Goal: Task Accomplishment & Management: Use online tool/utility

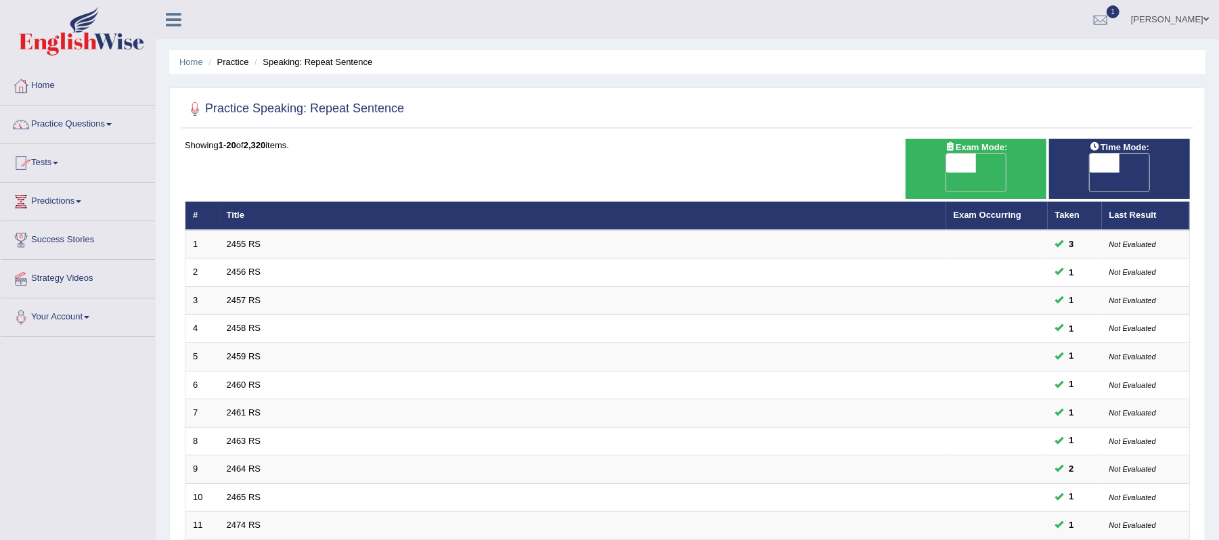
click at [39, 85] on link "Home" at bounding box center [78, 84] width 154 height 34
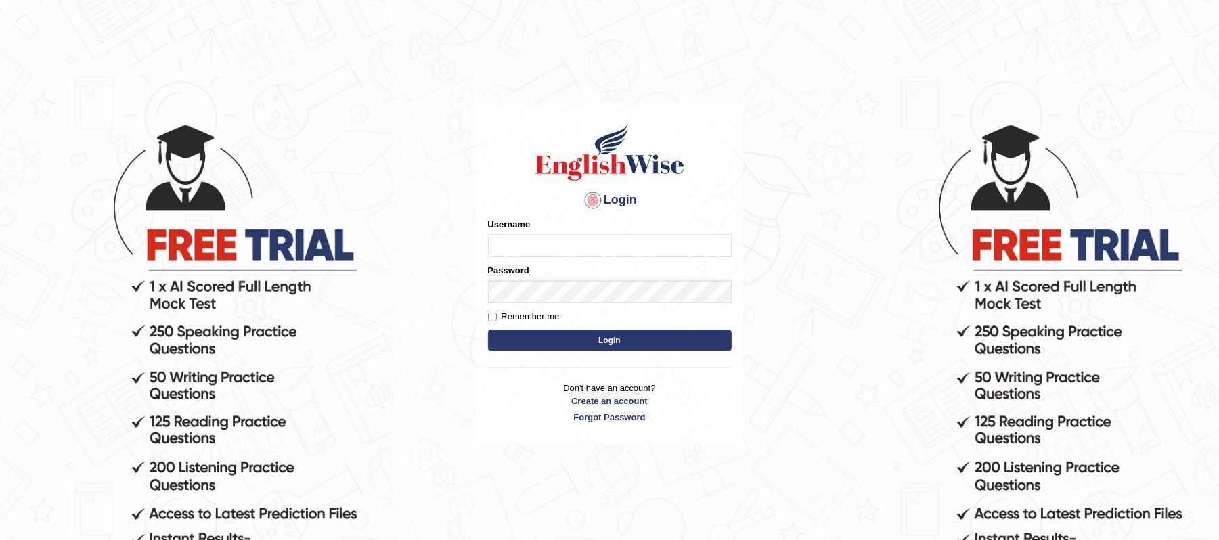
type input "Biagc"
click at [597, 349] on button "Login" at bounding box center [610, 340] width 244 height 20
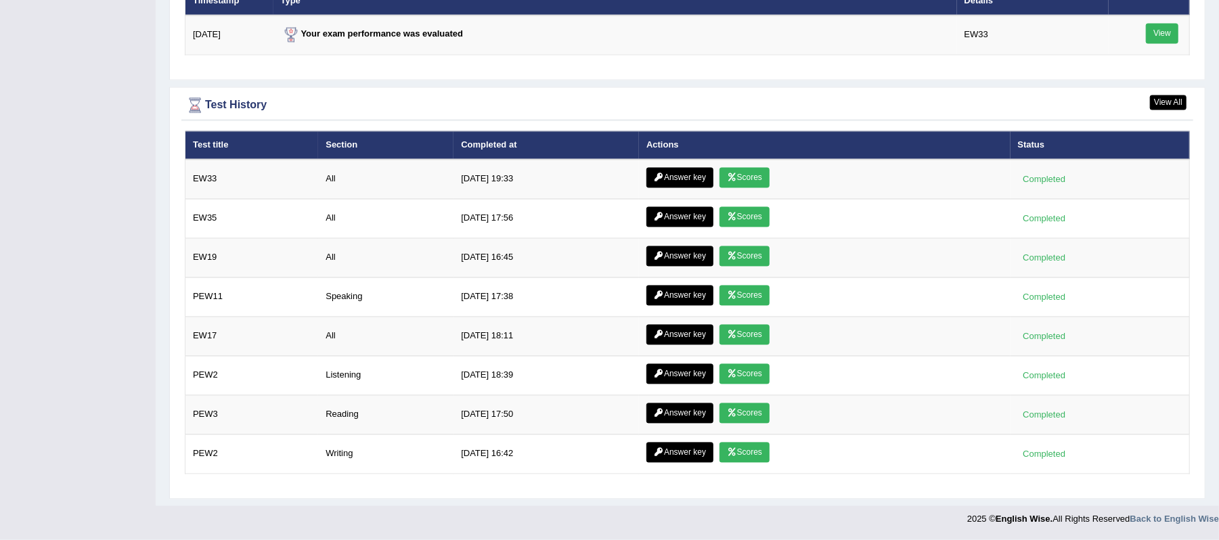
scroll to position [1822, 0]
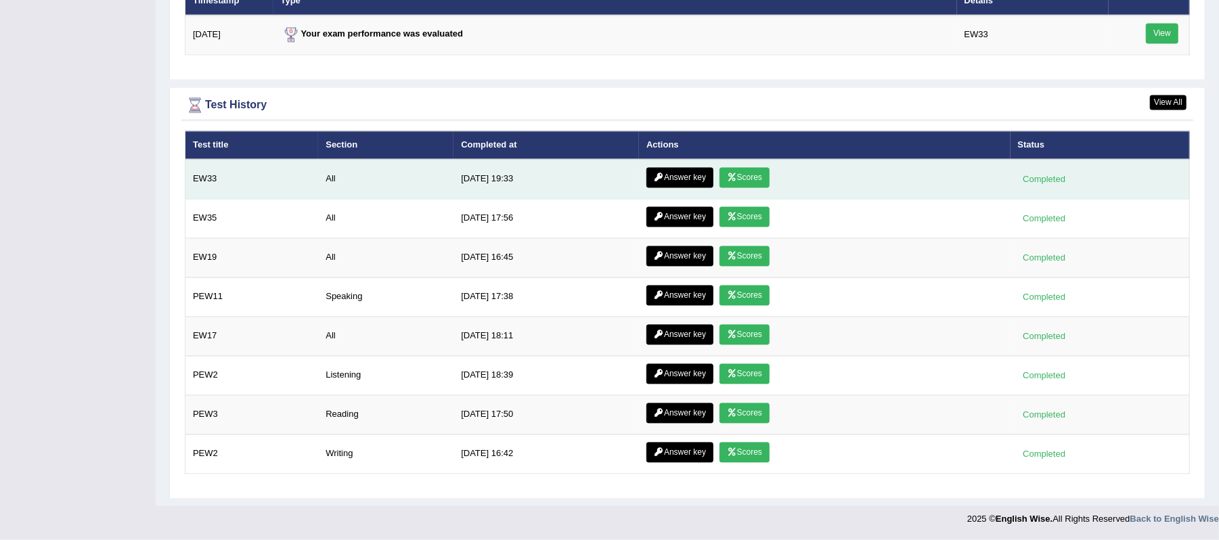
click at [681, 176] on link "Answer key" at bounding box center [679, 178] width 67 height 20
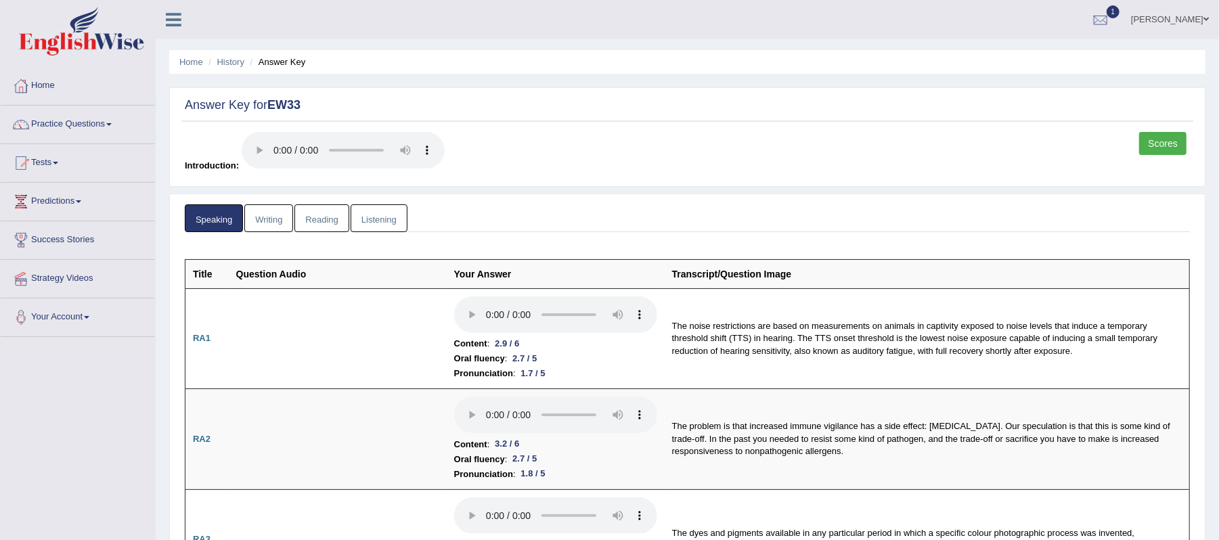
click at [333, 222] on link "Reading" at bounding box center [321, 218] width 54 height 28
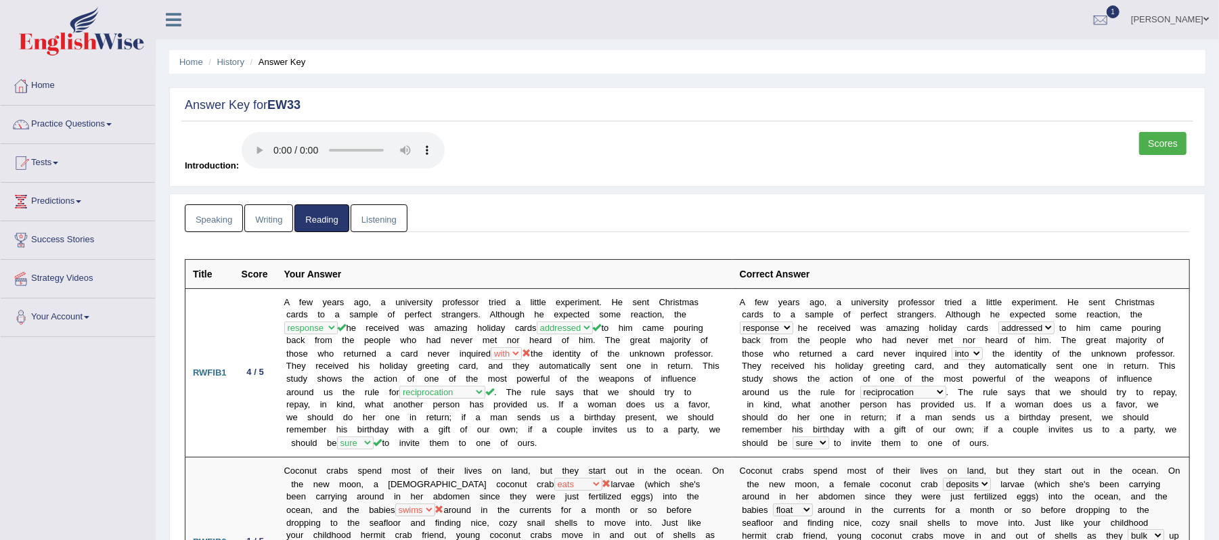
click at [375, 223] on link "Listening" at bounding box center [379, 218] width 57 height 28
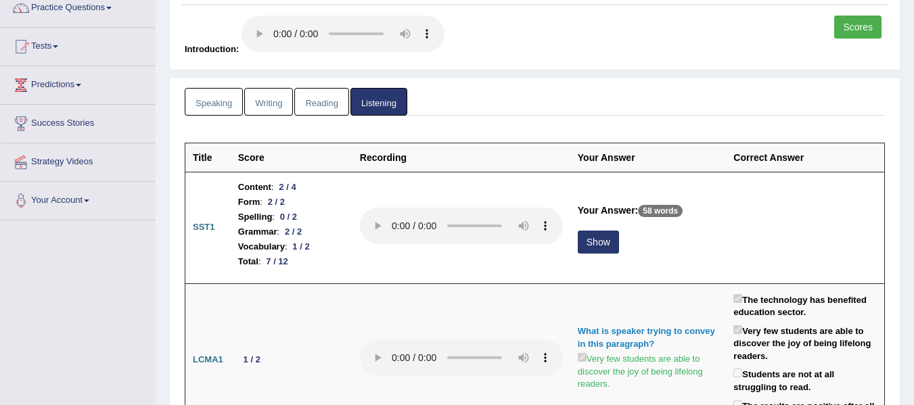
scroll to position [135, 0]
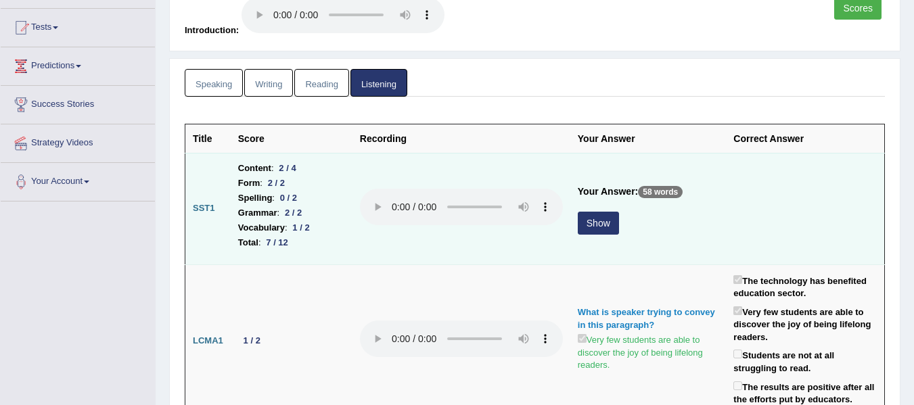
click at [597, 229] on button "Show" at bounding box center [598, 223] width 41 height 23
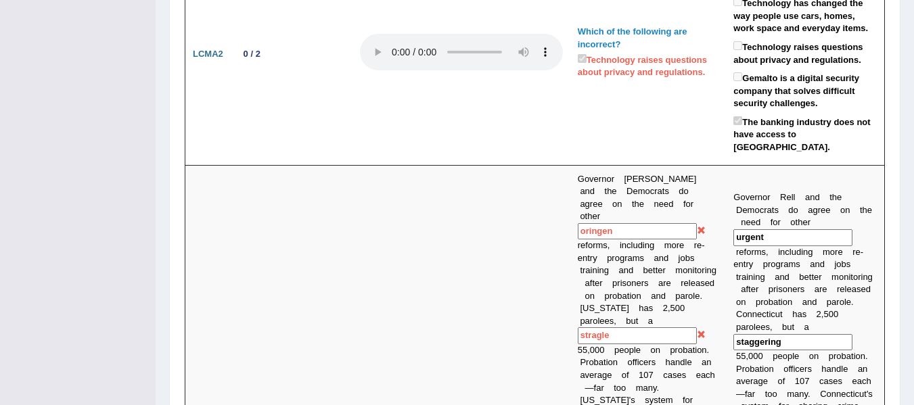
scroll to position [880, 0]
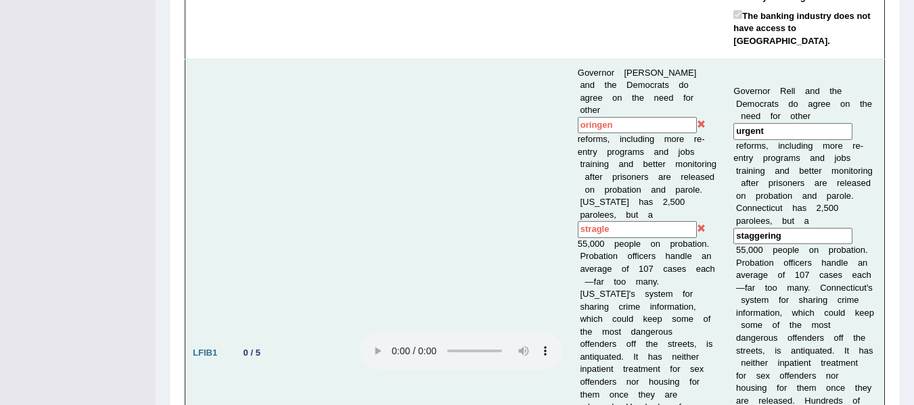
drag, startPoint x: 787, startPoint y: 208, endPoint x: 730, endPoint y: 206, distance: 56.9
click at [730, 206] on td "G o v e r n o r R e l l a n d t h e D e m o c r a t s d o a g r e e o n t h e n…" at bounding box center [805, 353] width 158 height 589
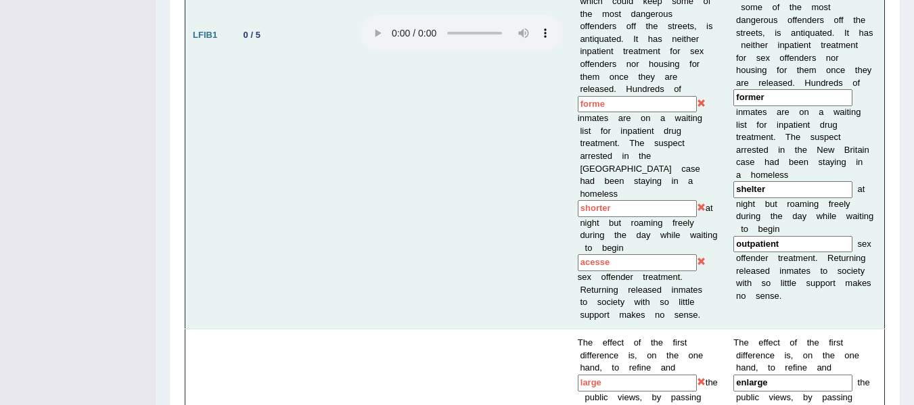
scroll to position [1286, 0]
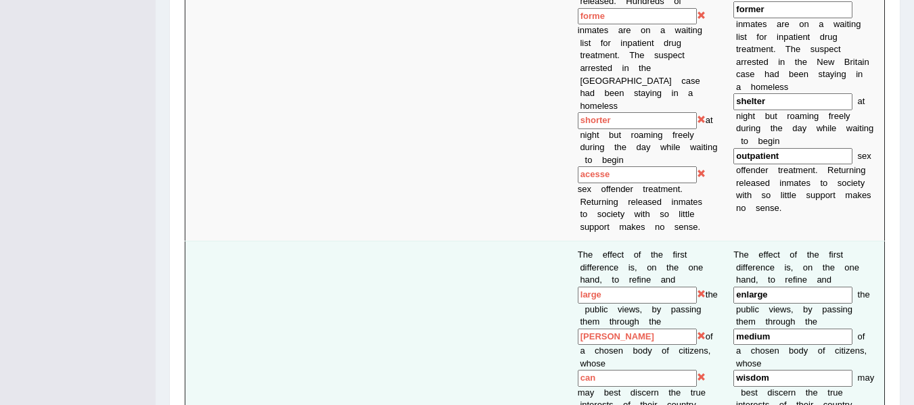
drag, startPoint x: 782, startPoint y: 300, endPoint x: 716, endPoint y: 304, distance: 66.4
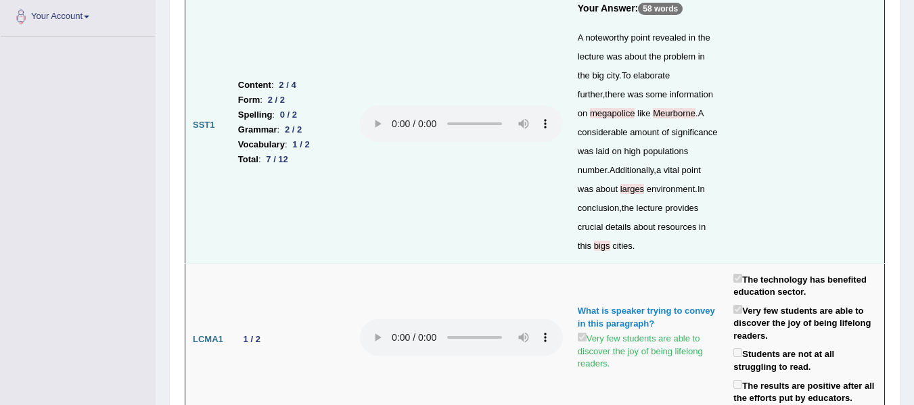
scroll to position [0, 0]
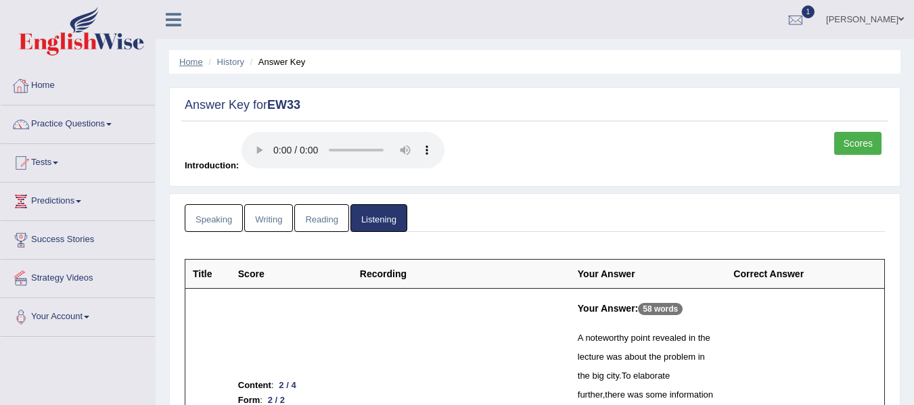
click at [188, 60] on link "Home" at bounding box center [191, 62] width 24 height 10
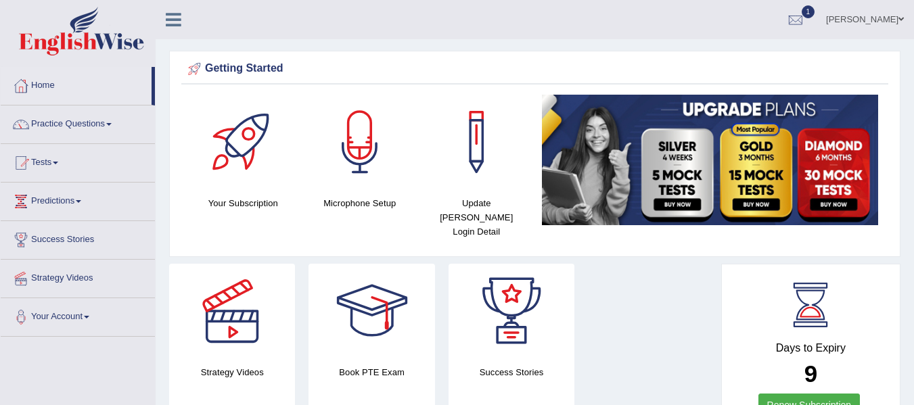
click at [105, 129] on link "Practice Questions" at bounding box center [78, 123] width 154 height 34
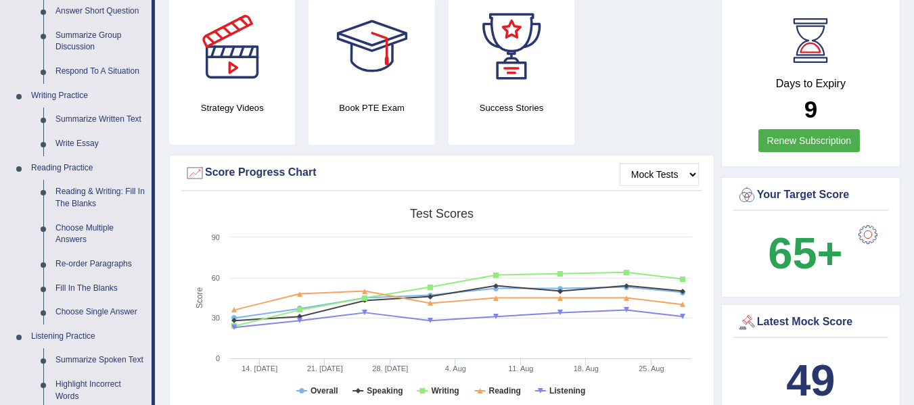
scroll to position [271, 0]
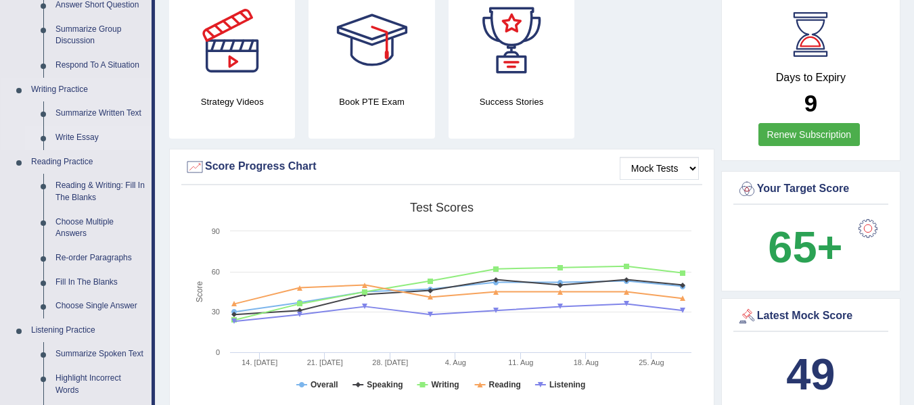
click at [83, 133] on link "Write Essay" at bounding box center [100, 138] width 102 height 24
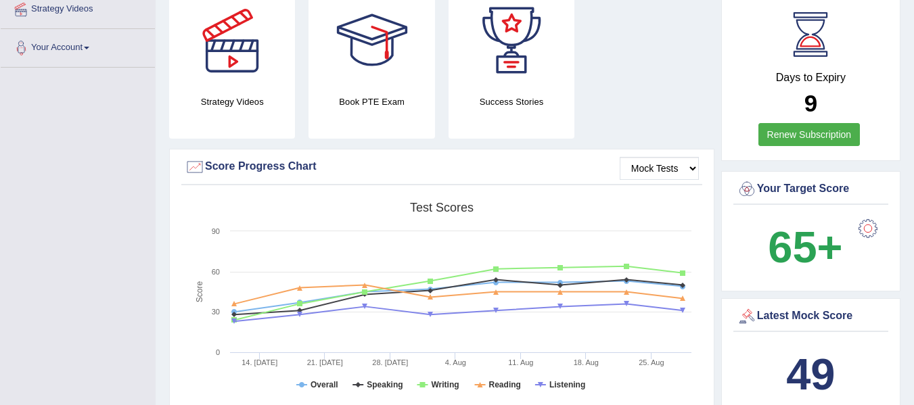
scroll to position [274, 0]
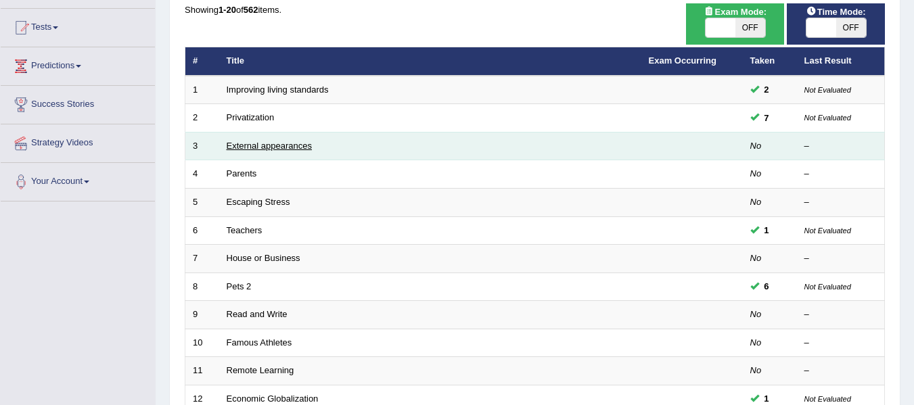
click at [299, 148] on link "External appearances" at bounding box center [269, 146] width 85 height 10
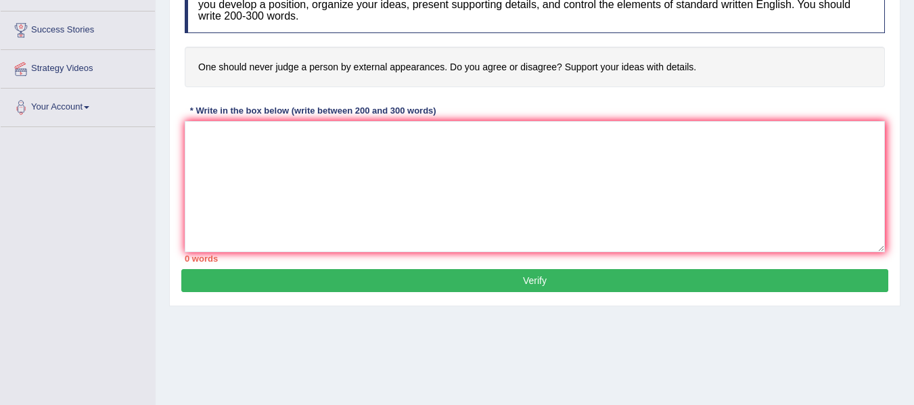
scroll to position [170, 0]
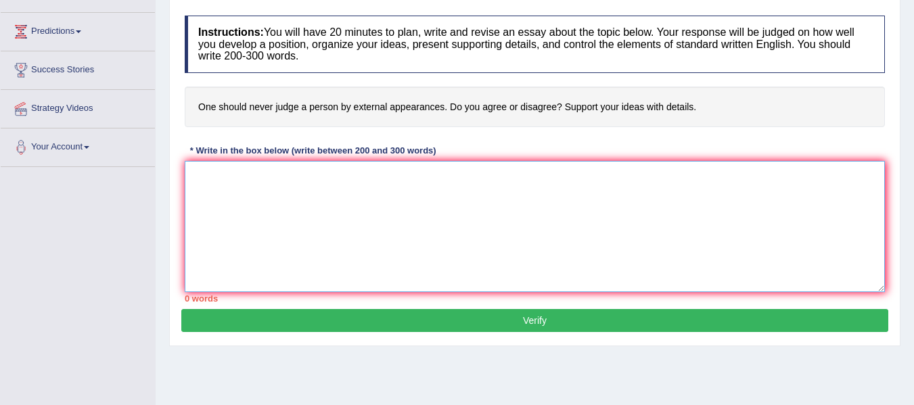
click at [300, 194] on textarea at bounding box center [535, 226] width 700 height 131
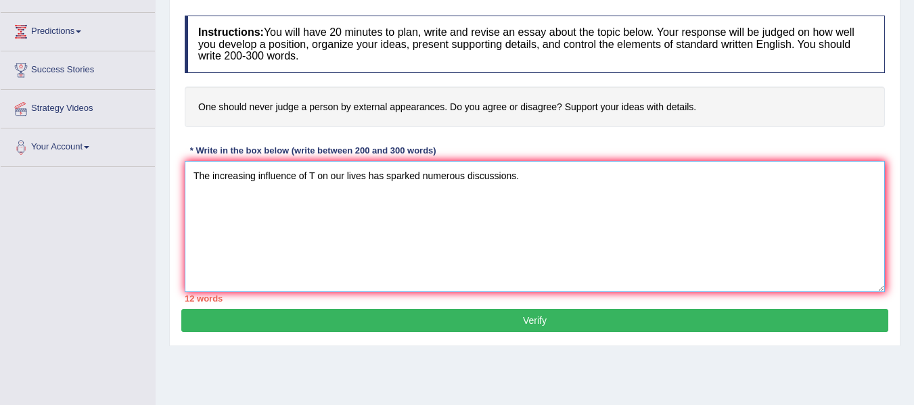
click at [545, 175] on textarea "The increasing influence of T on our lives has sparked numerous discussions." at bounding box center [535, 226] width 700 height 131
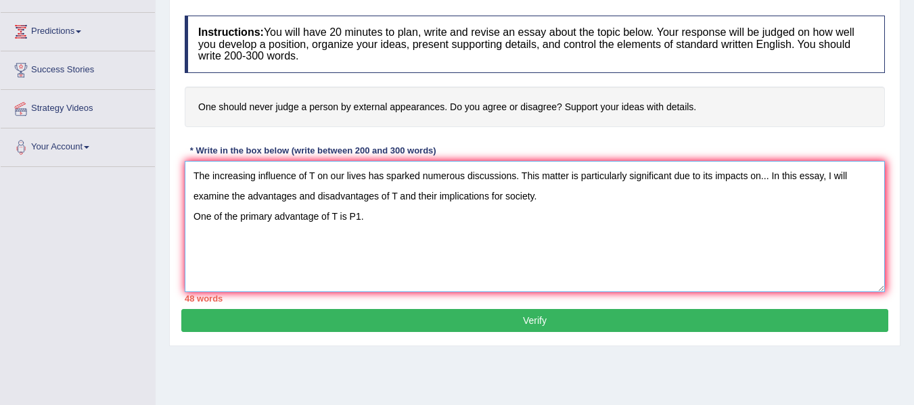
click at [387, 220] on textarea "The increasing influence of T on our lives has sparked numerous discussions. Th…" at bounding box center [535, 226] width 700 height 131
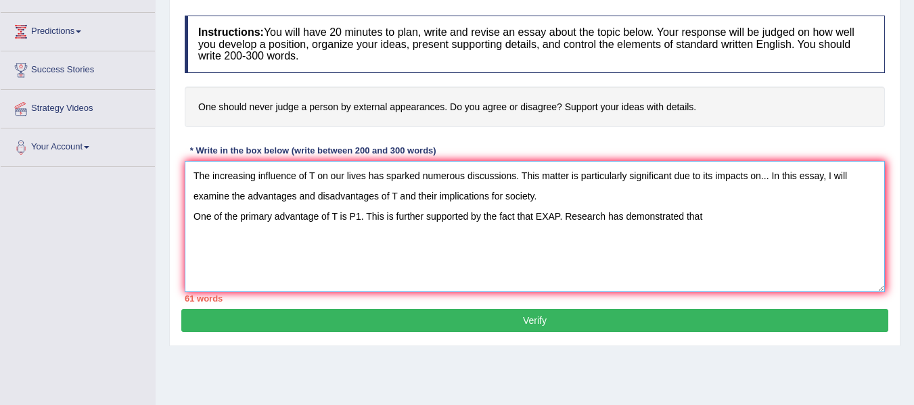
click at [734, 218] on textarea "The increasing influence of T on our lives has sparked numerous discussions. Th…" at bounding box center [535, 226] width 700 height 131
click at [703, 216] on textarea "The increasing influence of T on our lives has sparked numerous discussions. Th…" at bounding box center [535, 226] width 700 height 131
click at [711, 217] on textarea "The increasing influence of T on our lives has sparked numerous discussions. Th…" at bounding box center [535, 226] width 700 height 131
drag, startPoint x: 818, startPoint y: 223, endPoint x: 811, endPoint y: 216, distance: 10.5
click at [818, 223] on textarea "The increasing influence of T on our lives has sparked numerous discussions. Th…" at bounding box center [535, 226] width 700 height 131
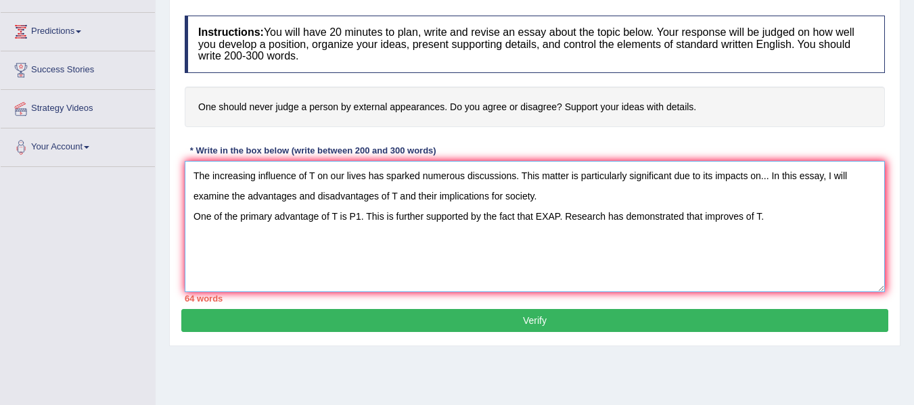
click at [701, 218] on textarea "The increasing influence of T on our lives has sparked numerous discussions. Th…" at bounding box center [535, 226] width 700 height 131
click at [830, 215] on textarea "The increasing influence of T on our lives has sparked numerous discussions. Th…" at bounding box center [535, 226] width 700 height 131
click at [849, 217] on textarea "The increasing influence of T on our lives has sparked numerous discussions. Th…" at bounding box center [535, 226] width 700 height 131
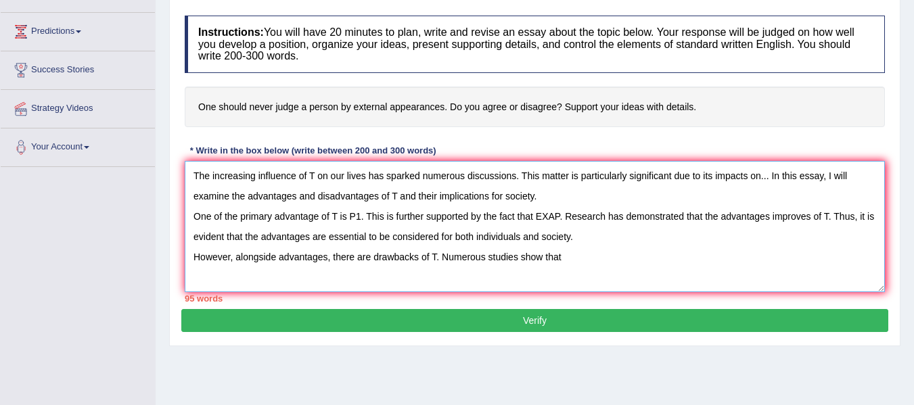
click at [583, 263] on textarea "The increasing influence of T on our lives has sparked numerous discussions. Th…" at bounding box center [535, 226] width 700 height 131
click at [768, 216] on textarea "The increasing influence of T on our lives has sparked numerous discussions. Th…" at bounding box center [535, 226] width 700 height 131
click at [717, 219] on textarea "The increasing influence of T on our lives has sparked numerous discussions. Th…" at bounding box center [535, 226] width 700 height 131
click at [821, 215] on textarea "The increasing influence of T on our lives has sparked numerous discussions. Th…" at bounding box center [535, 226] width 700 height 131
click at [820, 218] on textarea "The increasing influence of T on our lives has sparked numerous discussions. Th…" at bounding box center [535, 226] width 700 height 131
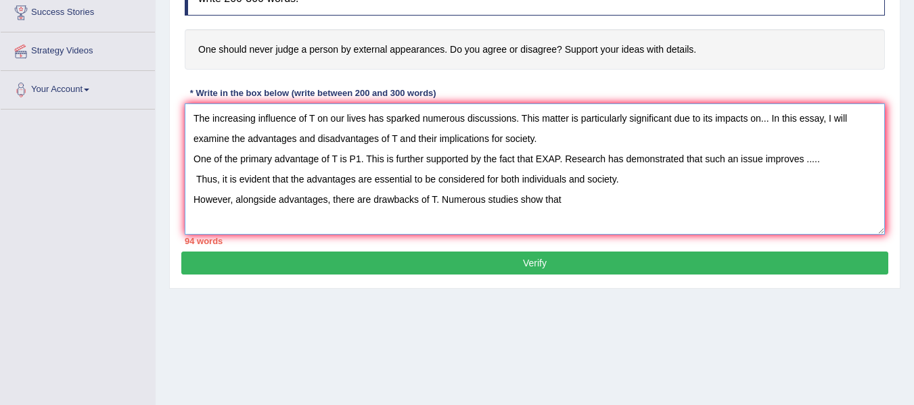
scroll to position [305, 0]
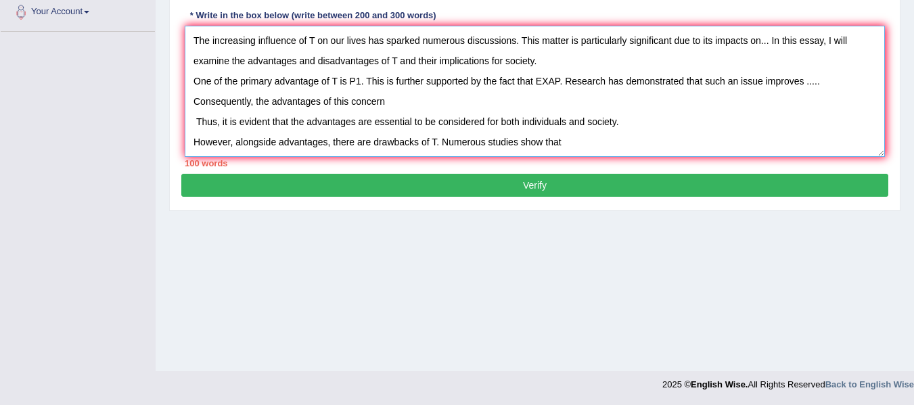
click at [388, 107] on textarea "The increasing influence of T on our lives has sparked numerous discussions. Th…" at bounding box center [535, 91] width 700 height 131
drag, startPoint x: 356, startPoint y: 121, endPoint x: 196, endPoint y: 117, distance: 160.4
click at [196, 117] on textarea "The increasing influence of T on our lives has sparked numerous discussions. Th…" at bounding box center [535, 91] width 700 height 131
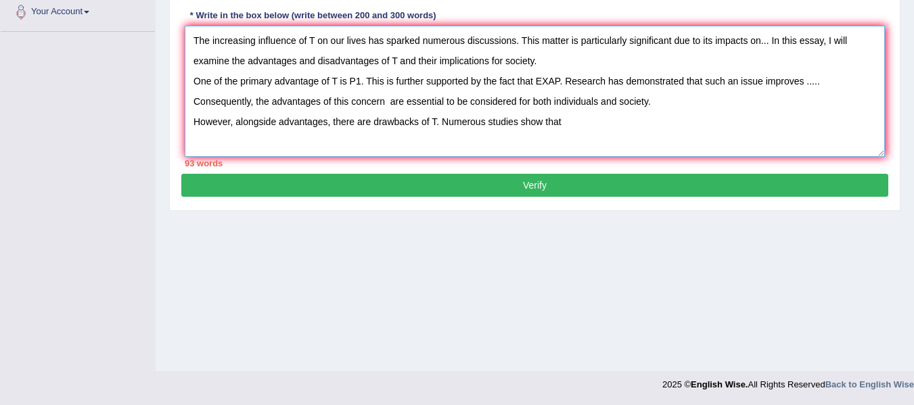
drag, startPoint x: 577, startPoint y: 127, endPoint x: 193, endPoint y: 83, distance: 386.9
click at [193, 83] on textarea "The increasing influence of T on our lives has sparked numerous discussions. Th…" at bounding box center [535, 91] width 700 height 131
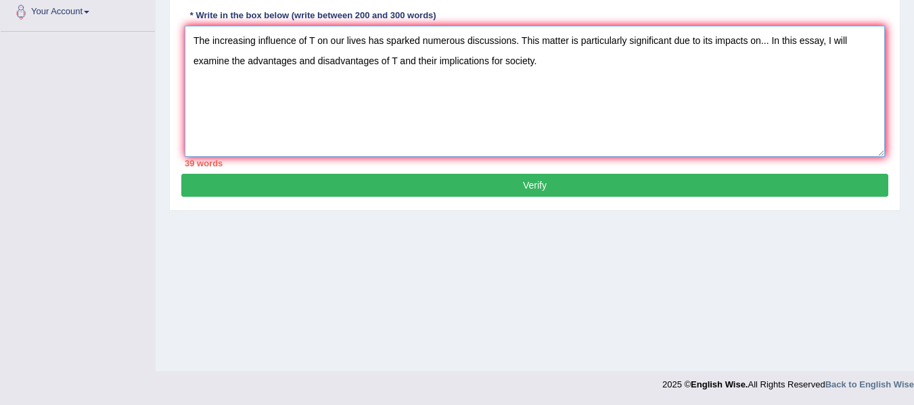
type textarea "The increasing influence of T on our lives has sparked numerous discussions. Th…"
